Goal: Information Seeking & Learning: Learn about a topic

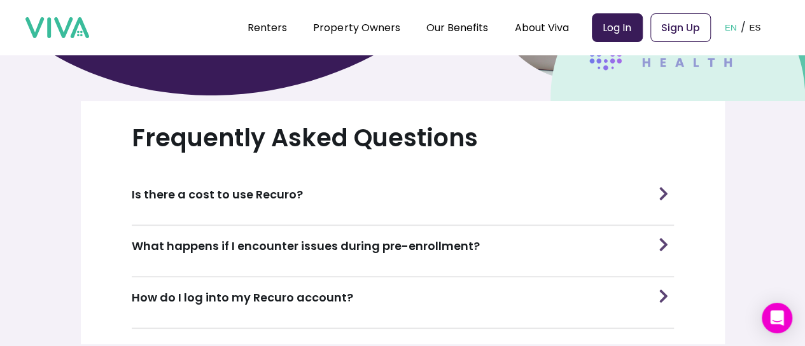
scroll to position [461, 0]
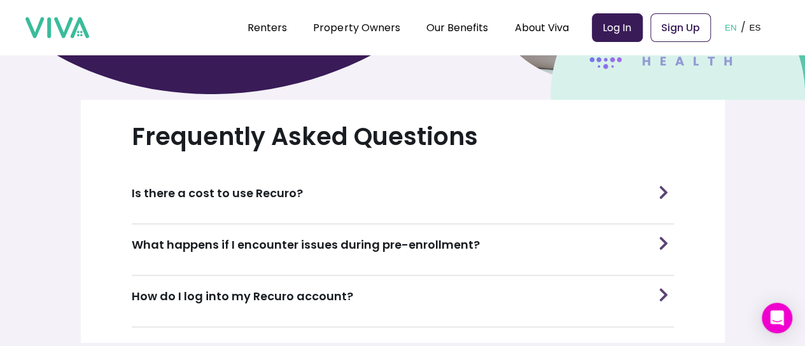
click at [342, 190] on div "Is there a cost to use Recuro?" at bounding box center [403, 193] width 542 height 40
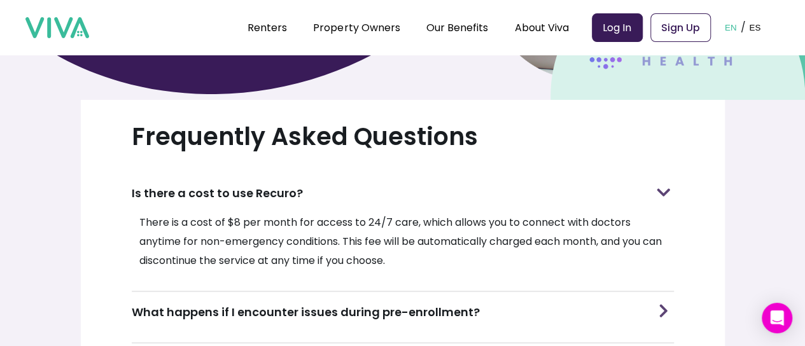
click at [275, 189] on h3 "Is there a cost to use Recuro?" at bounding box center [217, 192] width 171 height 17
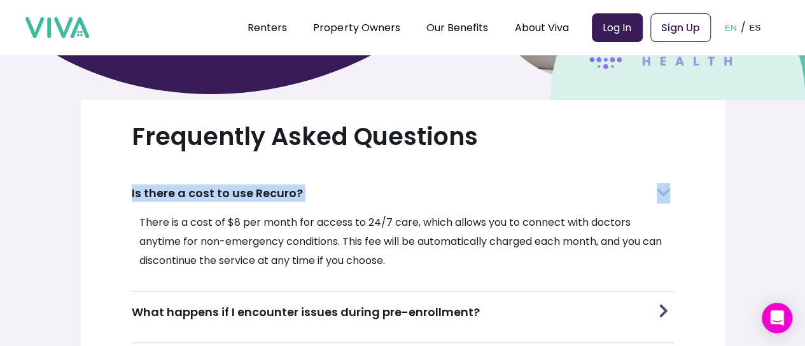
click at [275, 189] on h3 "Is there a cost to use Recuro?" at bounding box center [217, 192] width 171 height 17
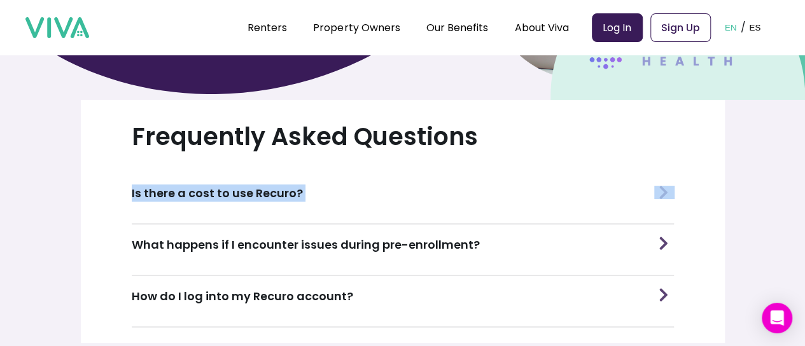
click at [275, 189] on h3 "Is there a cost to use Recuro?" at bounding box center [217, 192] width 171 height 17
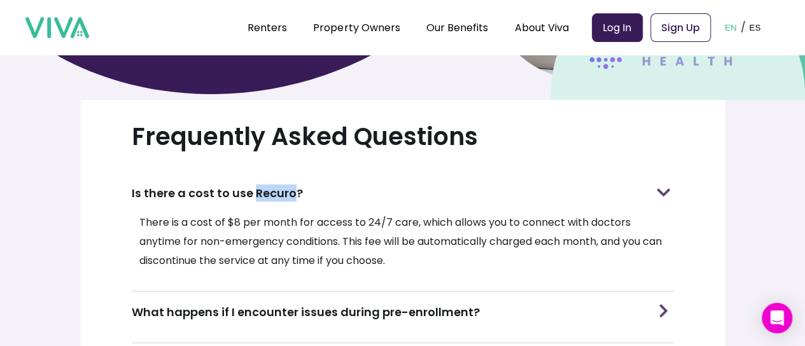
click at [275, 189] on h3 "Is there a cost to use Recuro?" at bounding box center [217, 192] width 171 height 17
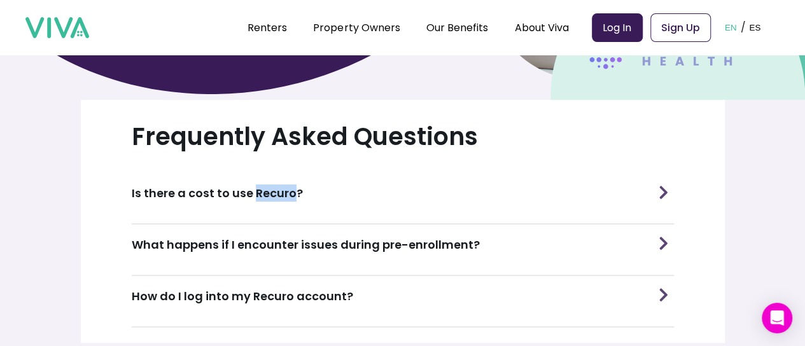
click at [275, 189] on h3 "Is there a cost to use Recuro?" at bounding box center [217, 192] width 171 height 17
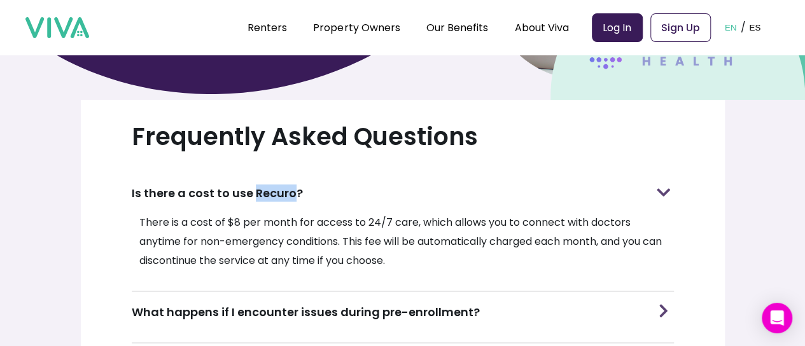
click at [275, 189] on h3 "Is there a cost to use Recuro?" at bounding box center [217, 192] width 171 height 17
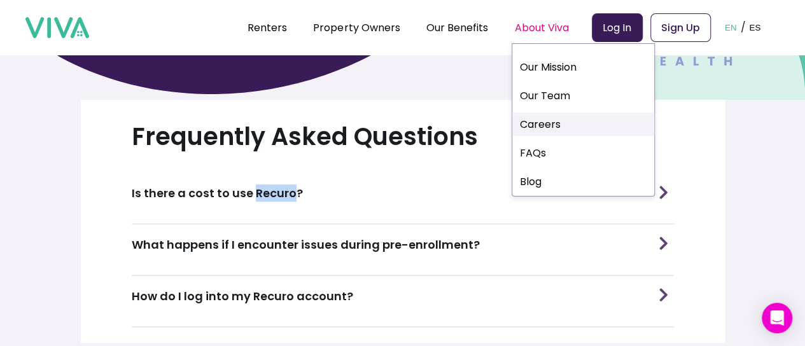
click at [559, 129] on link "Careers" at bounding box center [583, 125] width 142 height 24
